Goal: Transaction & Acquisition: Purchase product/service

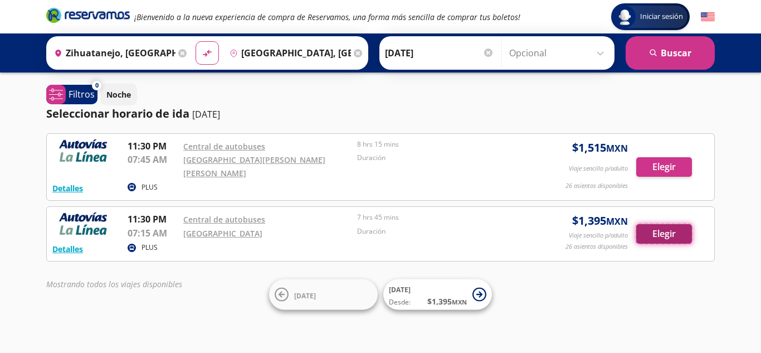
click at [656, 226] on button "Elegir" at bounding box center [665, 234] width 56 height 20
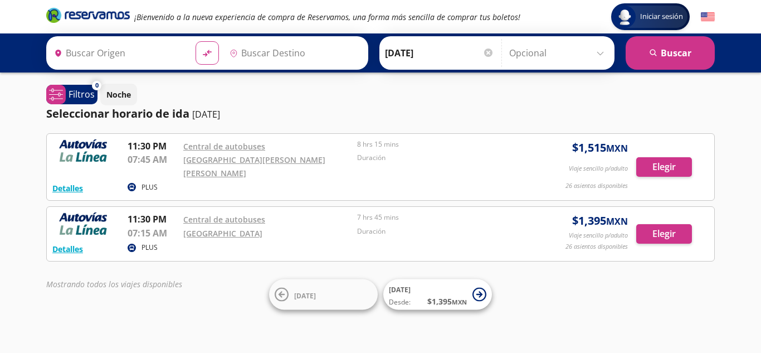
type input "[GEOGRAPHIC_DATA], [GEOGRAPHIC_DATA]"
type input "Zihuatanejo, [GEOGRAPHIC_DATA]"
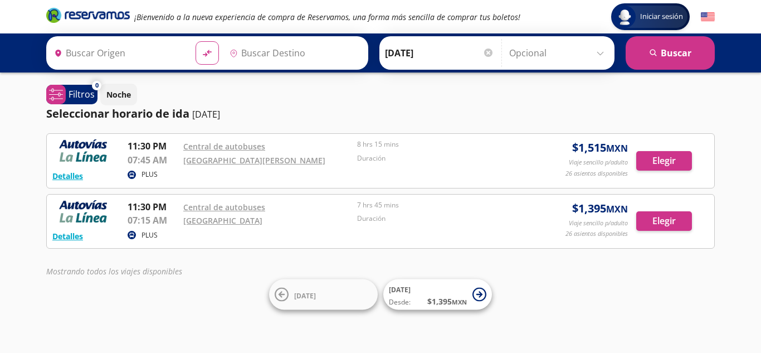
type input "Zihuatanejo, [GEOGRAPHIC_DATA]"
type input "[GEOGRAPHIC_DATA], [GEOGRAPHIC_DATA]"
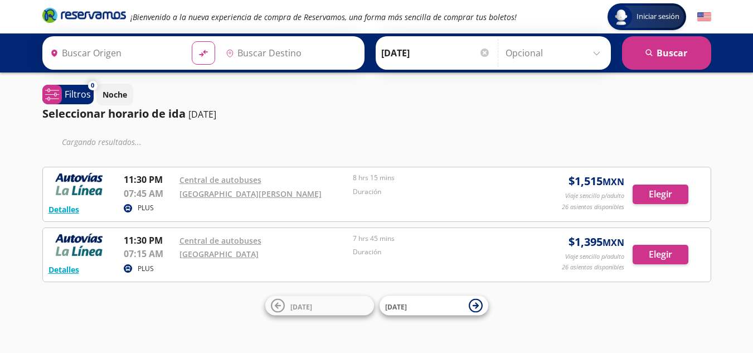
type input "Zihuatanejo, [GEOGRAPHIC_DATA]"
type input "[GEOGRAPHIC_DATA], [GEOGRAPHIC_DATA]"
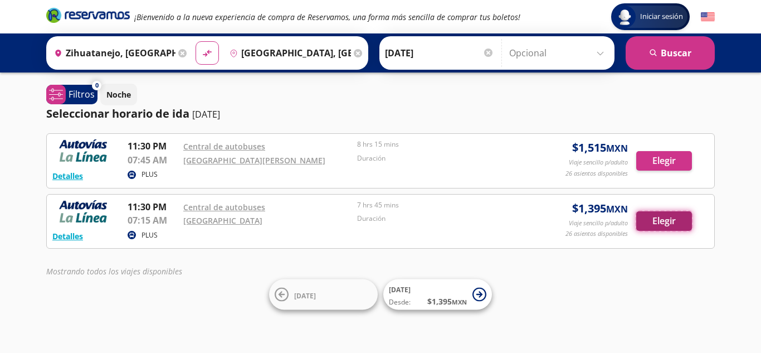
click at [665, 225] on button "Elegir" at bounding box center [665, 221] width 56 height 20
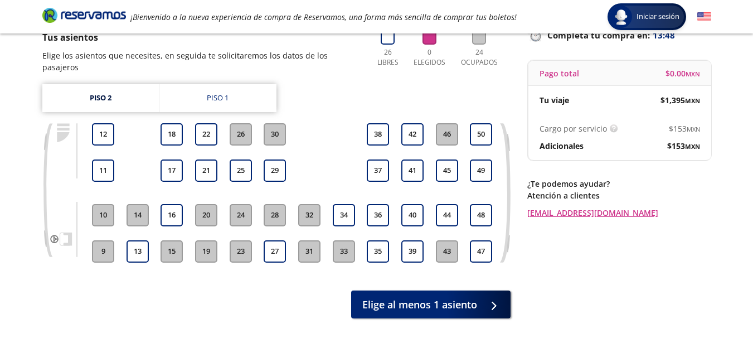
scroll to position [85, 0]
click at [202, 125] on button "22" at bounding box center [206, 134] width 22 height 22
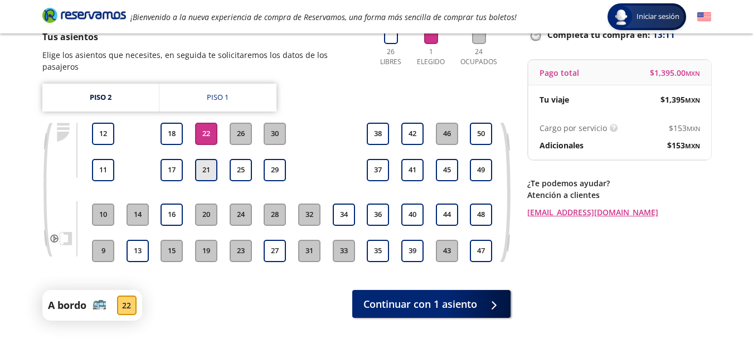
click at [206, 159] on button "21" at bounding box center [206, 170] width 22 height 22
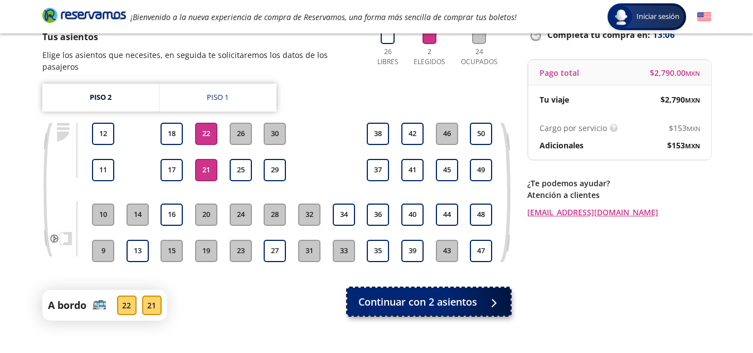
click at [434, 294] on span "Continuar con 2 asientos" at bounding box center [417, 301] width 119 height 15
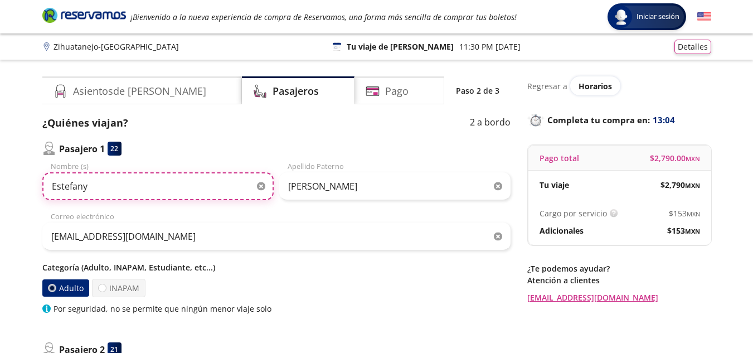
click at [176, 191] on input "Estefany" at bounding box center [157, 186] width 231 height 28
type input "Leticia"
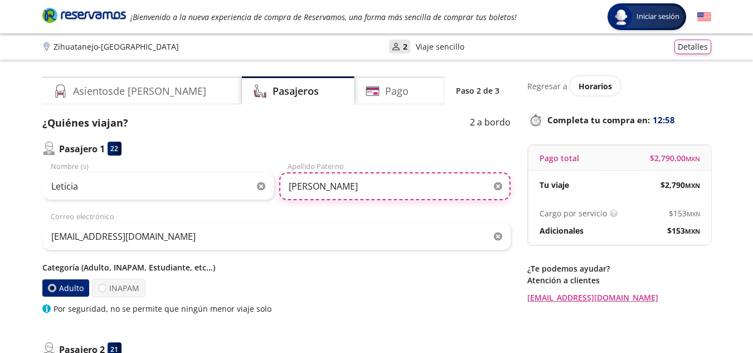
click at [365, 186] on input "Ayala Hernandez" at bounding box center [394, 186] width 231 height 28
type input "A"
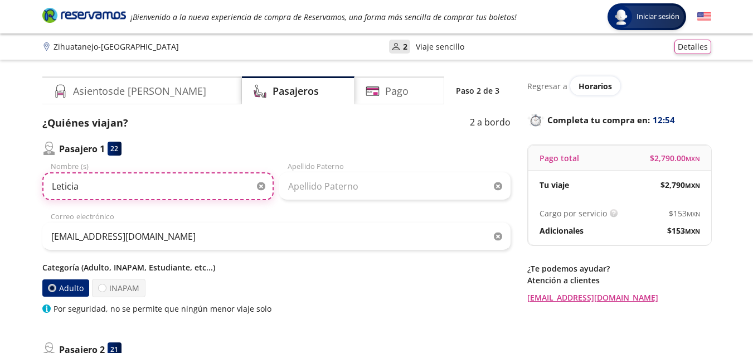
click at [158, 191] on input "Leticia" at bounding box center [157, 186] width 231 height 28
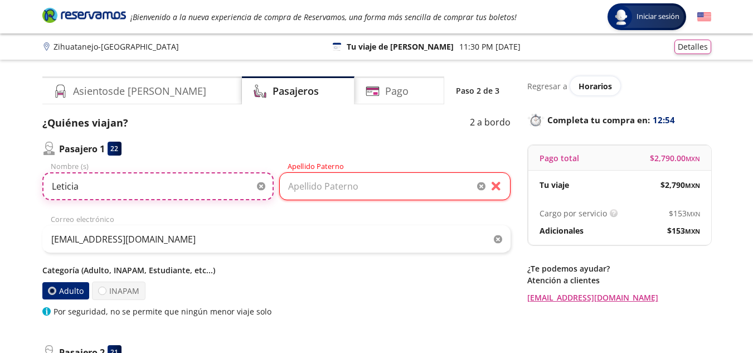
click at [158, 191] on input "Leticia" at bounding box center [157, 186] width 231 height 28
type input "Leticia"
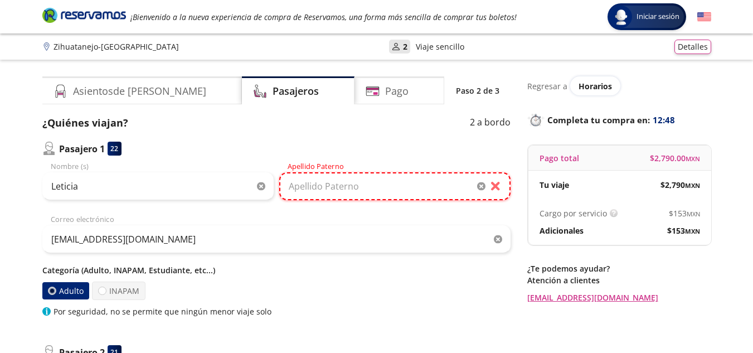
click at [346, 186] on input "Apellido Paterno" at bounding box center [394, 186] width 231 height 28
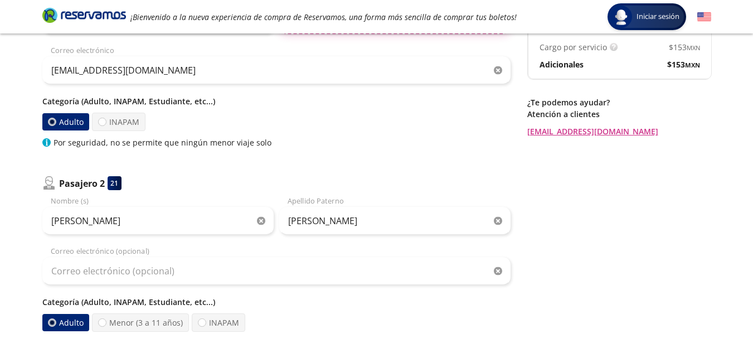
scroll to position [167, 0]
type input "Ortiz Gomez"
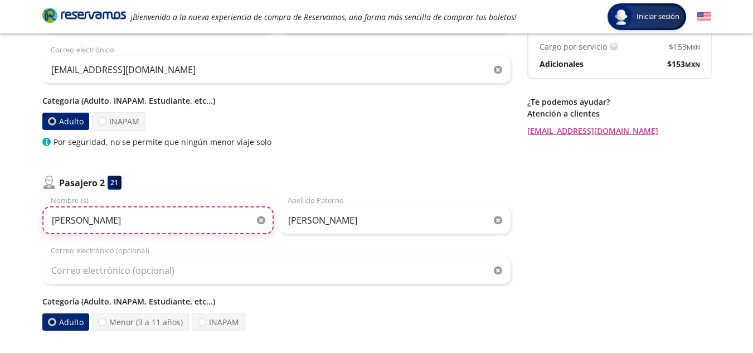
click at [142, 224] on input "Angeles Lizeth" at bounding box center [157, 220] width 231 height 28
type input "A"
type input "Alberto"
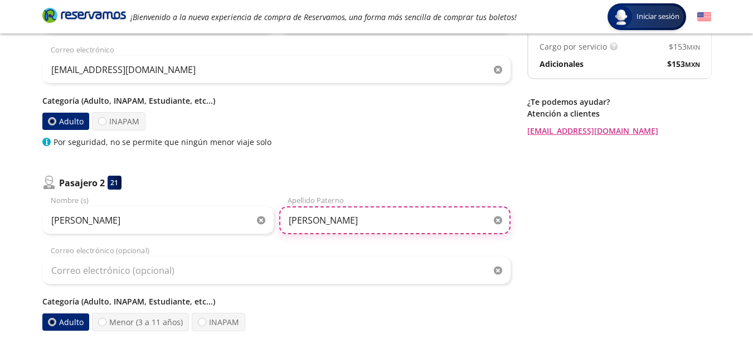
click at [397, 232] on input "Ayala Rivera" at bounding box center [394, 220] width 231 height 28
type input "A"
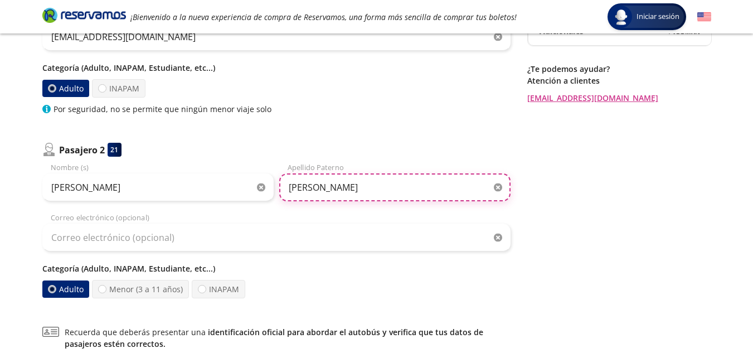
scroll to position [200, 0]
type input "Hernandez Cedeño"
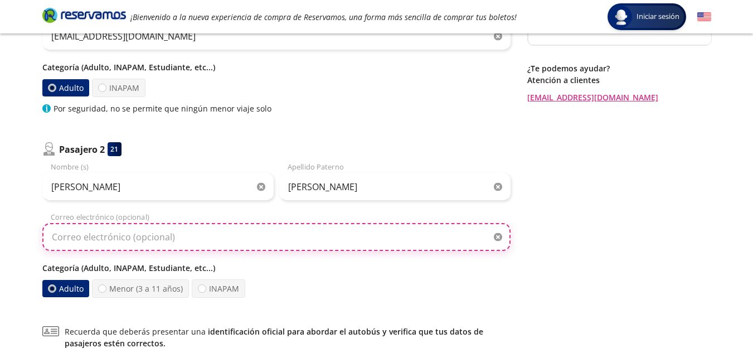
click at [203, 236] on input "Correo electrónico (opcional)" at bounding box center [276, 237] width 468 height 28
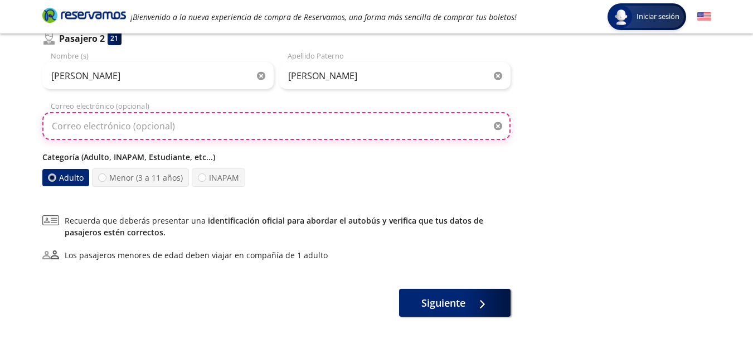
scroll to position [312, 0]
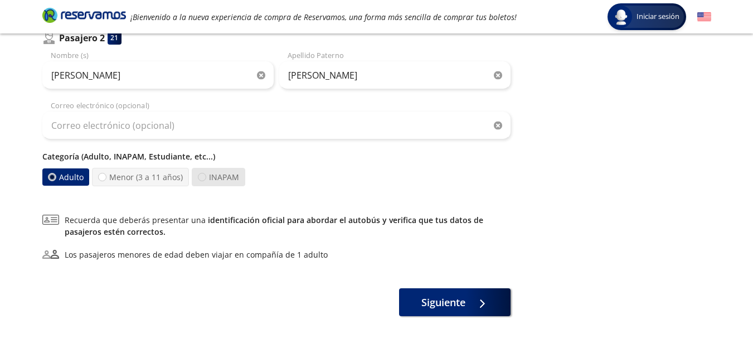
click at [202, 177] on div at bounding box center [202, 177] width 8 height 8
click at [202, 177] on input "INAPAM" at bounding box center [201, 176] width 7 height 7
radio input "true"
radio input "false"
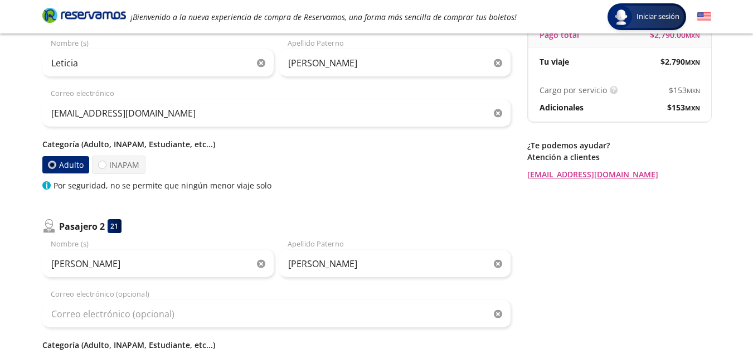
scroll to position [76, 0]
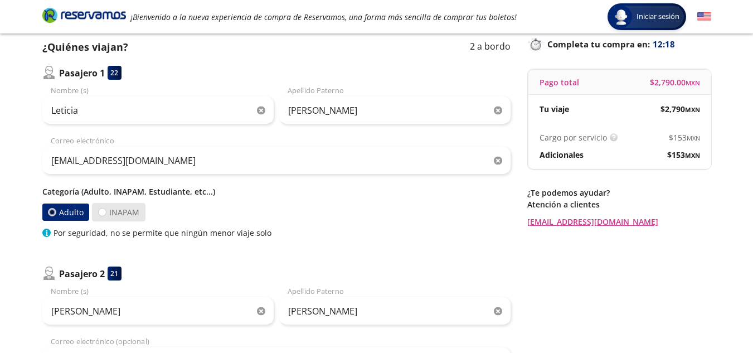
click at [113, 211] on label "INAPAM" at bounding box center [119, 212] width 54 height 18
click at [102, 216] on label "INAPAM" at bounding box center [119, 212] width 54 height 18
click at [102, 216] on input "INAPAM" at bounding box center [102, 211] width 7 height 7
radio input "true"
radio input "false"
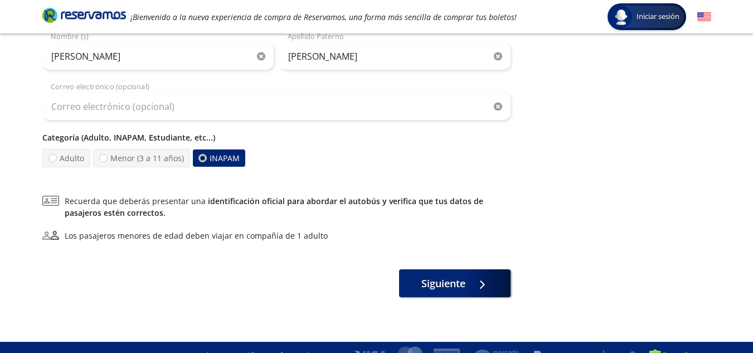
scroll to position [347, 0]
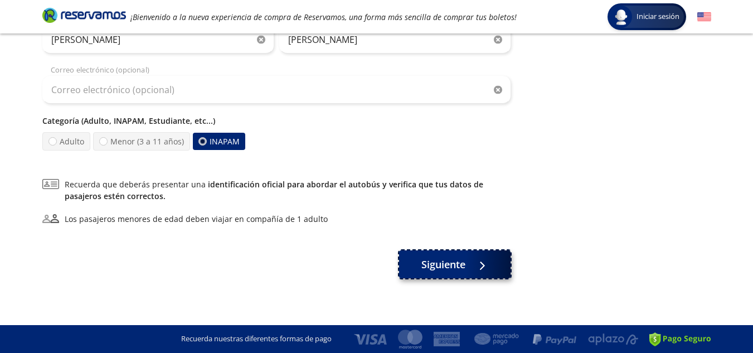
click at [434, 259] on span "Siguiente" at bounding box center [443, 264] width 44 height 15
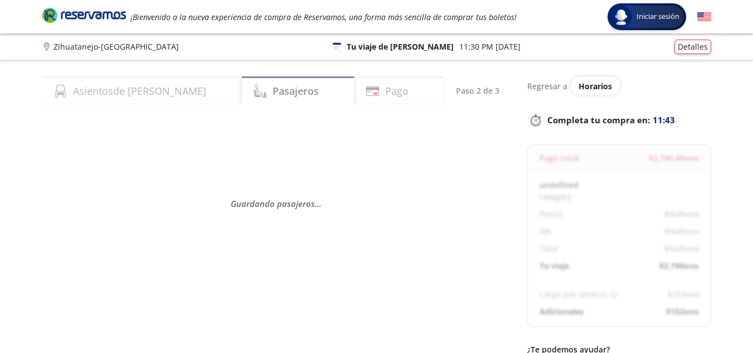
select select "MX"
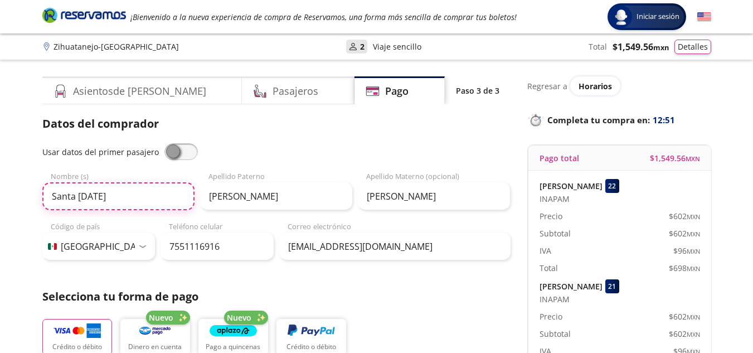
click at [118, 198] on input "Santa Lucia" at bounding box center [118, 196] width 152 height 28
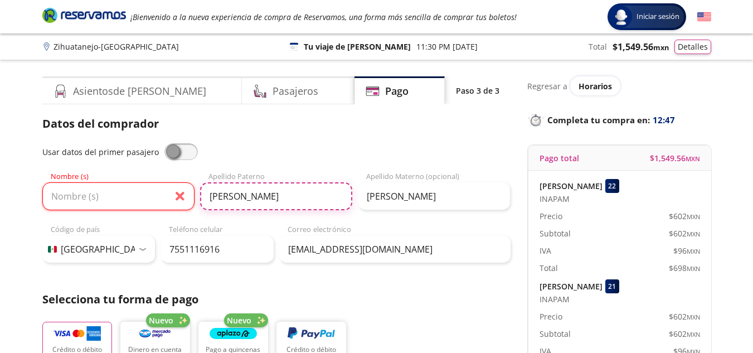
drag, startPoint x: 143, startPoint y: 209, endPoint x: 134, endPoint y: 210, distance: 9.5
click at [132, 210] on div "Nombre (s) Hernández Apellido Paterno Cedeño Apellido Materno (opcional)" at bounding box center [276, 192] width 468 height 42
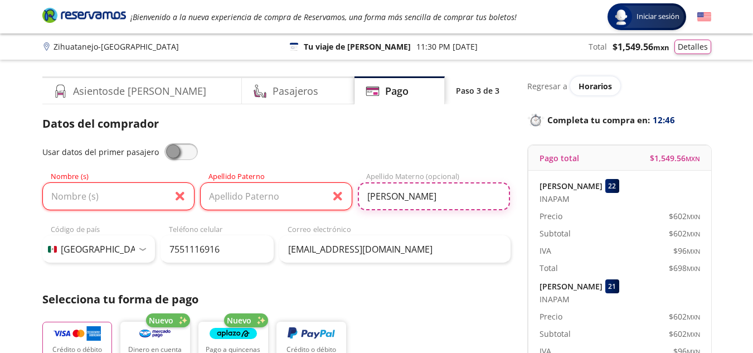
drag, startPoint x: 334, startPoint y: 210, endPoint x: 312, endPoint y: 213, distance: 22.1
click at [312, 213] on div "Usar datos del primer pasajero Nombre (s) Apellido Paterno Cedeño Apellido Mate…" at bounding box center [276, 203] width 468 height 120
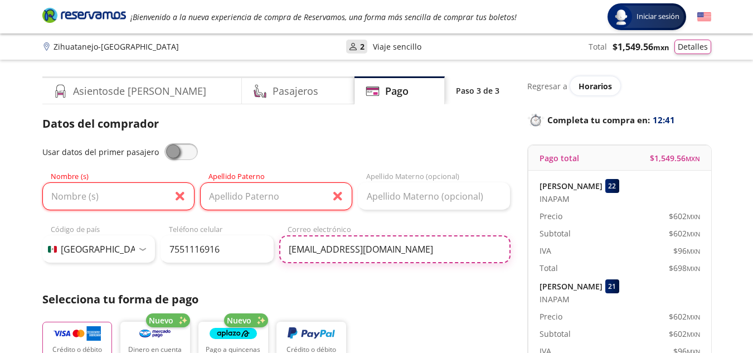
drag, startPoint x: 386, startPoint y: 250, endPoint x: 230, endPoint y: 245, distance: 155.6
click at [230, 245] on div "Código de país Estados Unidos +1 México +52 Colombia +57 Brasil +55 Afganistán …" at bounding box center [276, 243] width 468 height 39
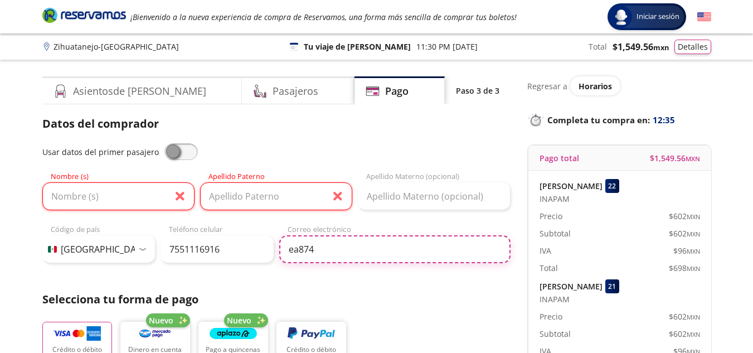
type input "ea87435@gmail.com"
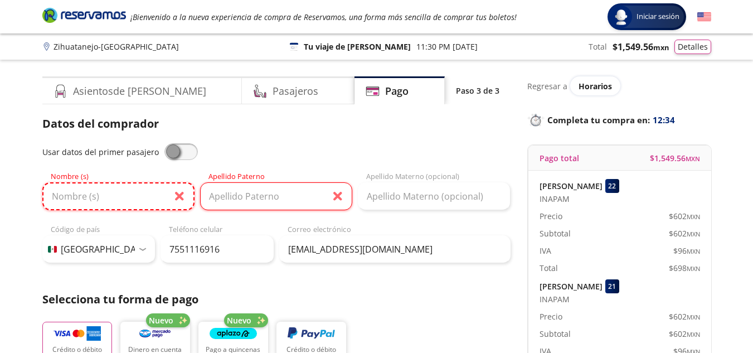
click at [94, 203] on input "Nombre (s)" at bounding box center [118, 196] width 152 height 28
type input "Leticia"
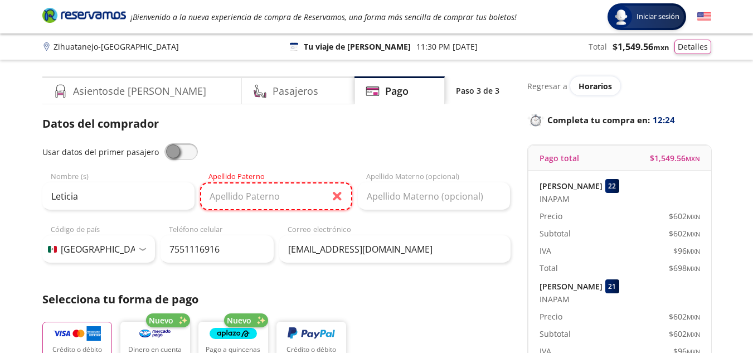
click at [263, 197] on input "Apellido Paterno" at bounding box center [276, 196] width 152 height 28
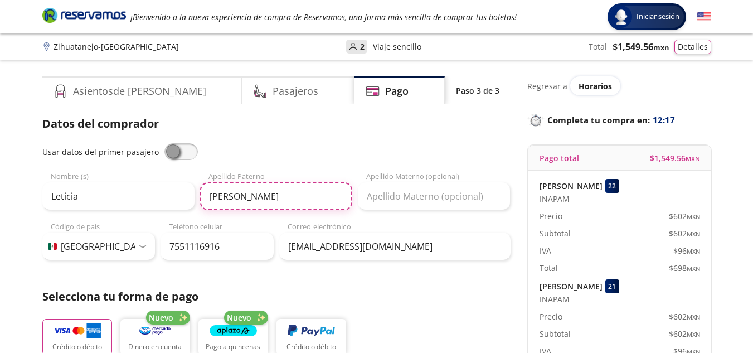
type input "Ortiz"
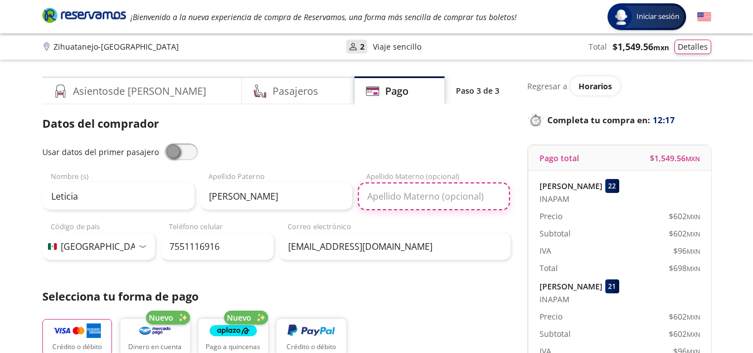
click at [422, 195] on input "Apellido Materno (opcional)" at bounding box center [434, 196] width 152 height 28
type input "Gomez"
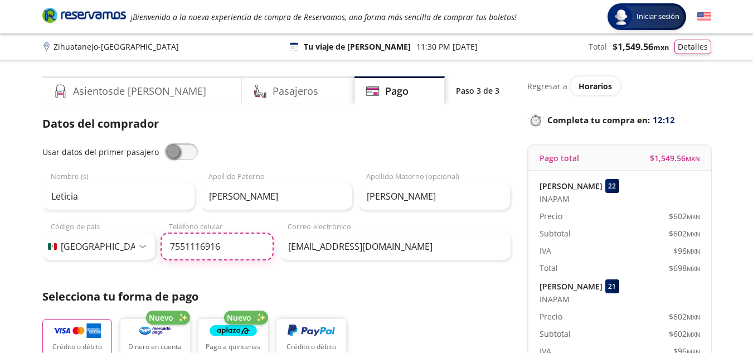
click at [237, 241] on input "7551116916" at bounding box center [217, 246] width 113 height 28
type input "781 100 6134"
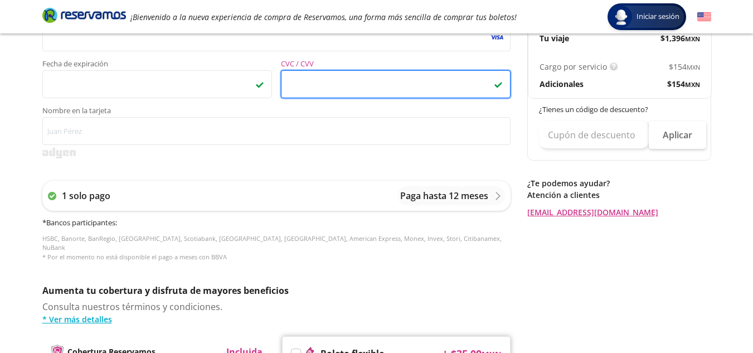
scroll to position [349, 0]
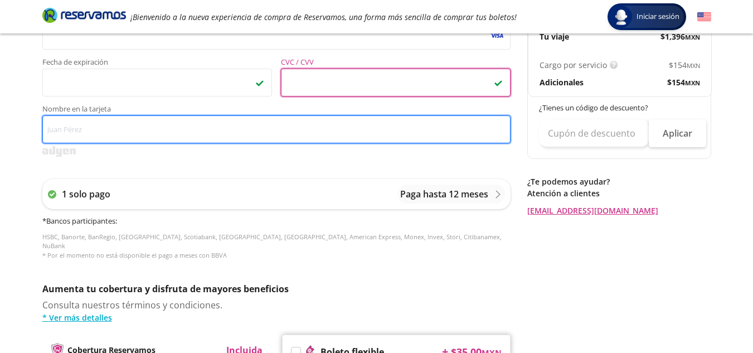
click at [111, 132] on input "Nombre en la tarjeta" at bounding box center [276, 129] width 468 height 28
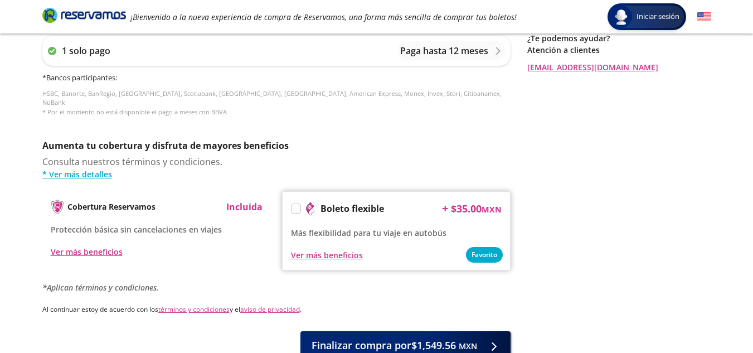
scroll to position [562, 0]
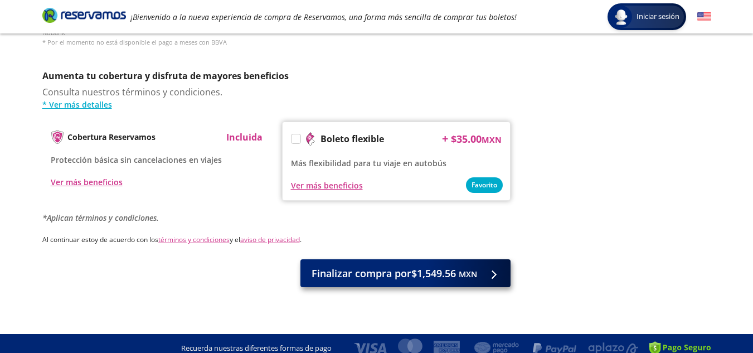
type input "Leticia Ortiz Gomez"
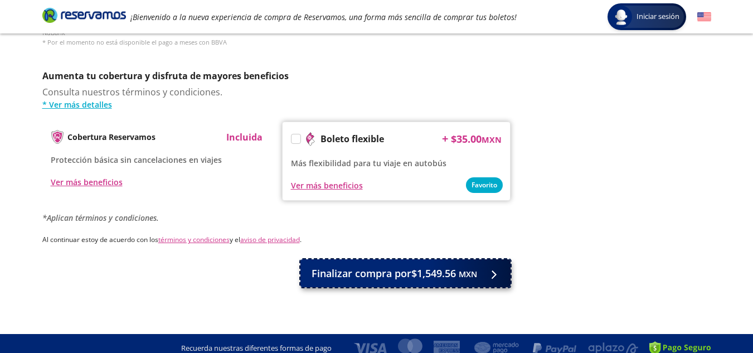
click at [419, 266] on span "Finalizar compra por $1,549.56 MXN" at bounding box center [395, 273] width 166 height 15
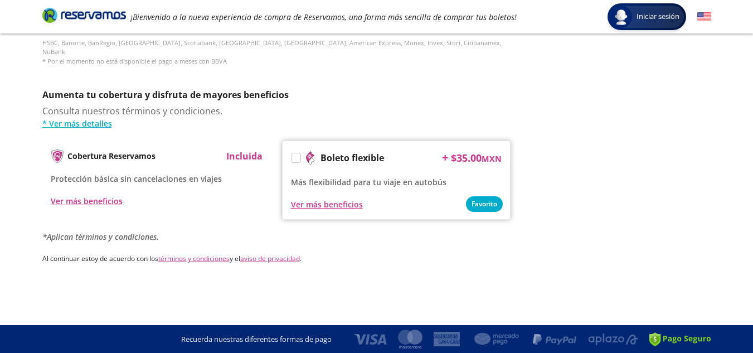
scroll to position [0, 0]
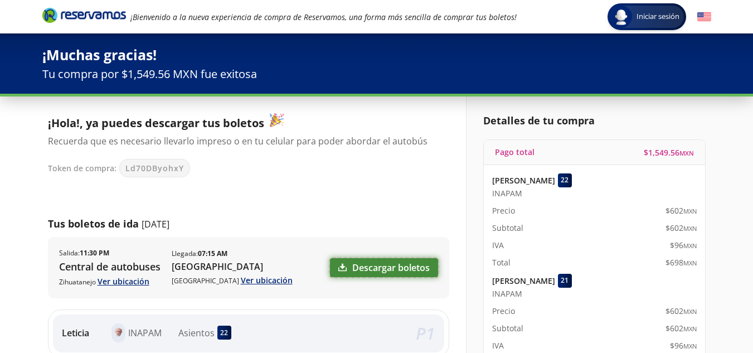
click at [365, 266] on link "Descargar boletos" at bounding box center [384, 267] width 108 height 19
